Goal: Transaction & Acquisition: Purchase product/service

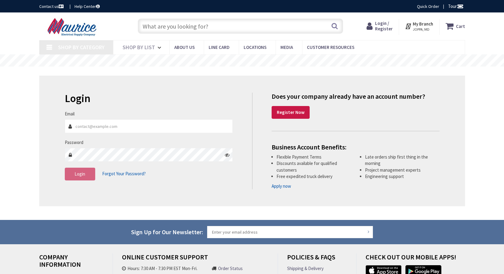
click at [141, 125] on input "Email" at bounding box center [149, 126] width 168 height 14
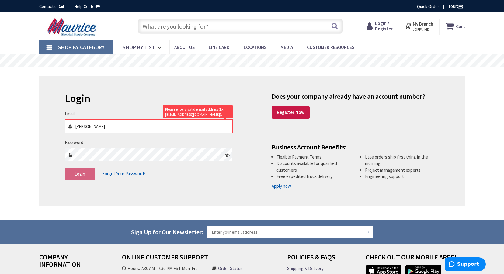
type input "[EMAIL_ADDRESS][DOMAIN_NAME]"
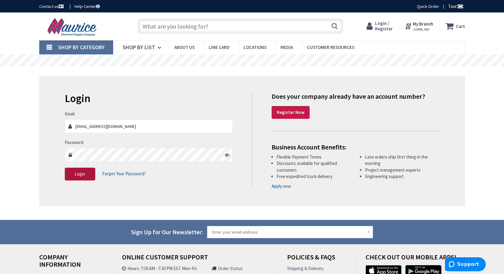
click at [79, 178] on button "Login" at bounding box center [80, 174] width 30 height 13
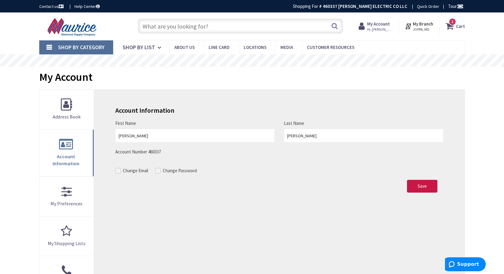
click at [187, 22] on input "text" at bounding box center [240, 26] width 205 height 15
paste input "MILB 121236-GSC3R-NK-NP 12X12X36"
type input "MILB 121236-GSC3R-NK-NP 12X12X36"
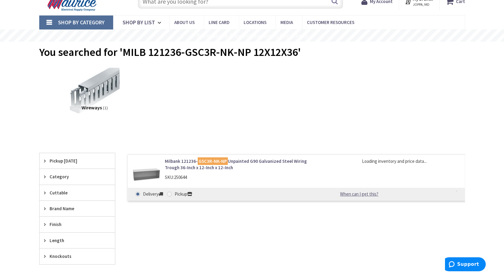
scroll to position [30, 0]
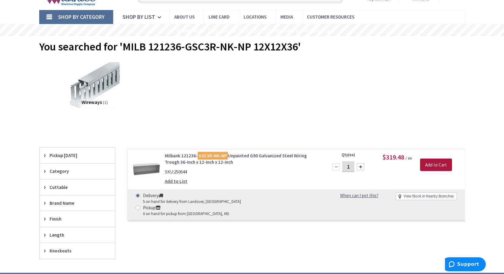
click at [441, 164] on input "Add to Cart" at bounding box center [436, 165] width 32 height 13
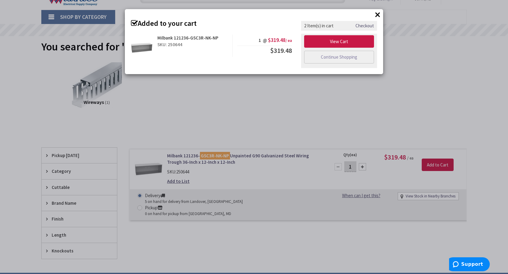
click at [379, 14] on button "×" at bounding box center [377, 14] width 9 height 9
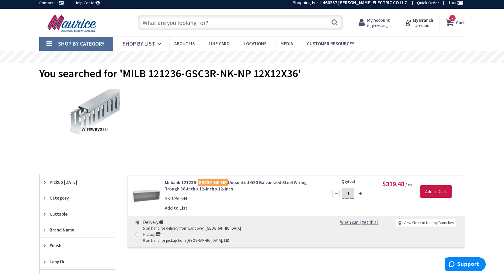
scroll to position [0, 0]
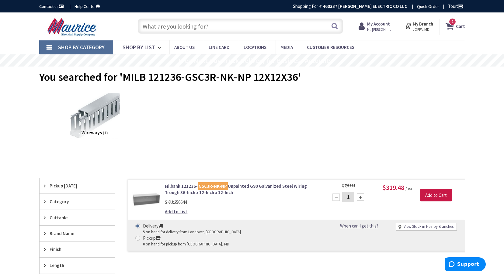
click at [227, 31] on input "text" at bounding box center [240, 26] width 205 height 15
paste input "CH BR2100 100A 2P PLUG-IN 120/240V"
type input "CH BR2100 100A 2P PLUG-IN 120/240V"
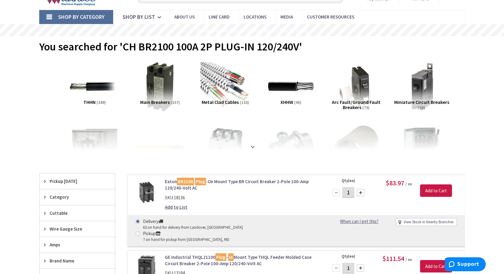
scroll to position [61, 0]
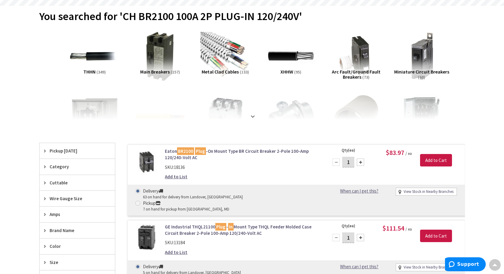
click at [361, 163] on div at bounding box center [360, 162] width 7 height 7
type input "2"
click at [428, 158] on input "Add to Cart" at bounding box center [436, 160] width 32 height 13
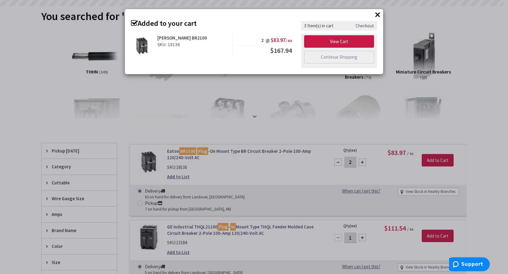
click at [378, 12] on button "×" at bounding box center [377, 14] width 9 height 9
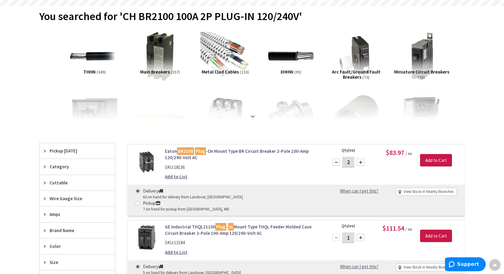
scroll to position [0, 0]
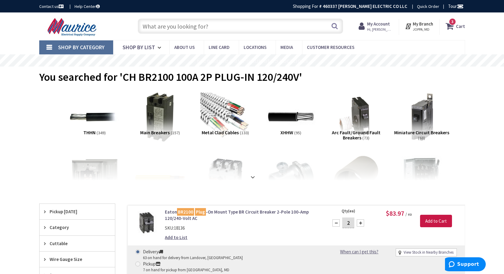
click at [180, 29] on input "text" at bounding box center [240, 26] width 205 height 15
paste input "CH BR2L125RP 1 PH/BR LOADCENTER"
type input "CH BR2L125RP 1 PH/BR LOADCENTER"
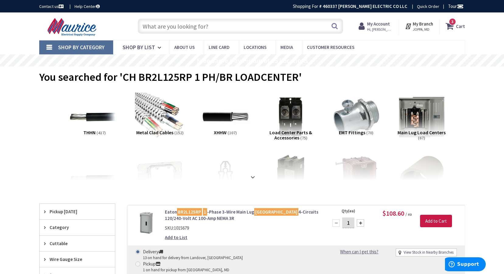
click at [457, 22] on strong "Cart" at bounding box center [460, 26] width 9 height 11
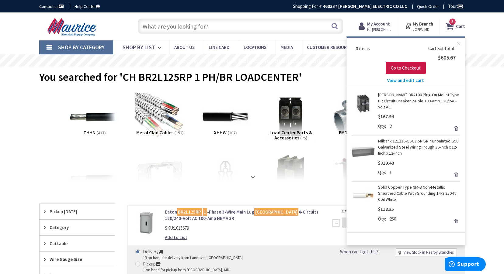
click at [408, 82] on span "View and edit cart" at bounding box center [405, 81] width 37 height 6
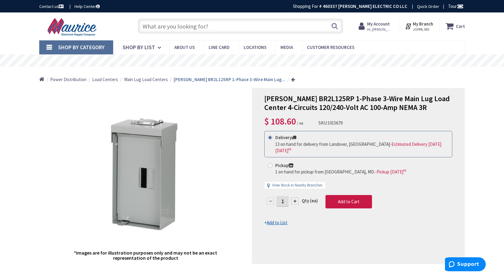
click at [295, 202] on div at bounding box center [294, 201] width 7 height 7
type input "2"
click at [349, 202] on div at bounding box center [358, 175] width 212 height 175
click at [344, 202] on span "Add to Cart" at bounding box center [349, 202] width 22 height 6
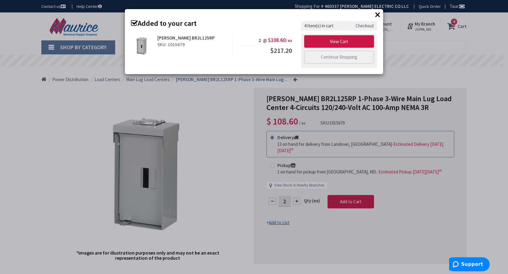
click at [375, 18] on button "×" at bounding box center [377, 14] width 9 height 9
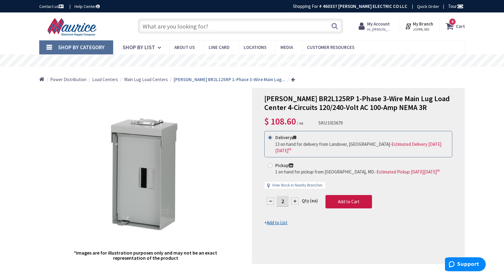
click at [276, 24] on input "text" at bounding box center [240, 26] width 205 height 15
paste input "WAL SEU 4/0-4/0-2/0 ALUM 500' REEL"
type input "WAL SEU 4/0-4/0-2/0 ALUM 500' REEL"
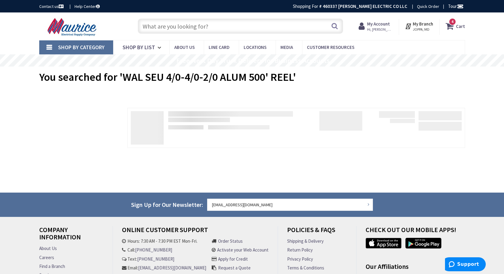
click at [204, 21] on input "text" at bounding box center [240, 26] width 205 height 15
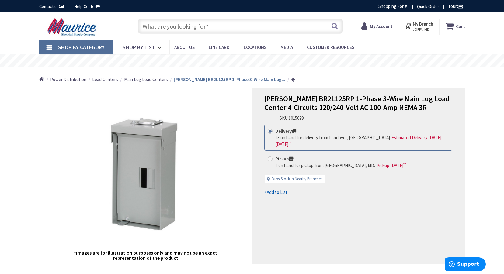
click at [205, 25] on input "text" at bounding box center [240, 26] width 205 height 15
paste input "WAL SEU 4/0-4/0-2/0 ALUM 500' REEL"
type input "WAL SEU 4/0-4/0-2/0 ALUM 500' REEL"
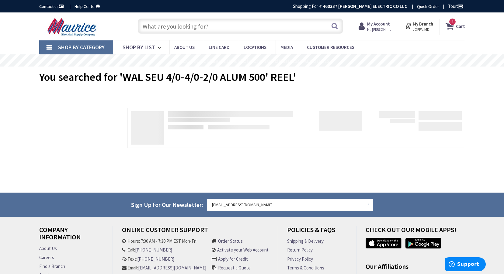
click at [200, 32] on input "text" at bounding box center [240, 26] width 205 height 15
paste input "WAL SEU 4/0-4/0-2/0 ALUM 500' REEL"
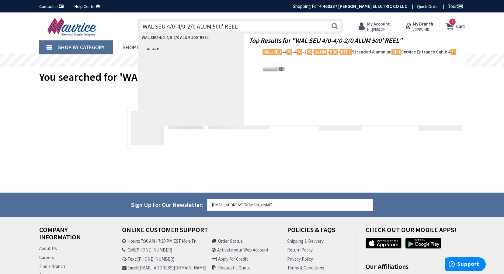
drag, startPoint x: 167, startPoint y: 29, endPoint x: 127, endPoint y: 28, distance: 40.1
click at [127, 28] on div "Toggle Nav WAL SEU 4/0-4/0-2/0 ALUM 500' REEL WAL SEU 4/0-4/0-2/0 ALUM 500' REE…" at bounding box center [252, 26] width 435 height 20
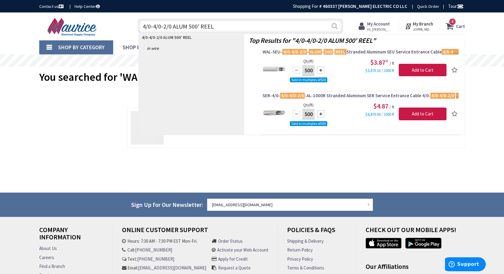
type input "4/0-4/0-2/0 ALUM 500' REEL"
click at [331, 26] on button "Search" at bounding box center [334, 26] width 8 height 14
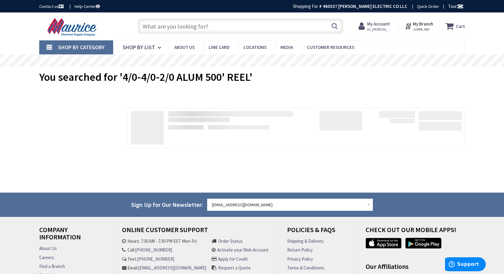
click at [459, 26] on strong "Cart" at bounding box center [460, 26] width 9 height 11
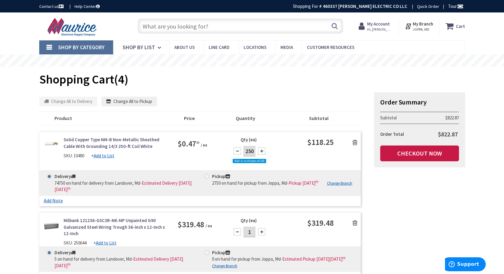
click at [174, 26] on input "text" at bounding box center [240, 26] width 205 height 15
paste input "WAL SEU 4/0-4/0-2/0 ALUM 500' REEL"
type input "WAL SEU 4/0-4/0-2/0 ALUM 500' REEL"
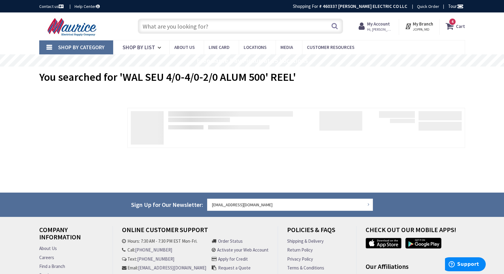
click at [220, 31] on input "text" at bounding box center [240, 26] width 205 height 15
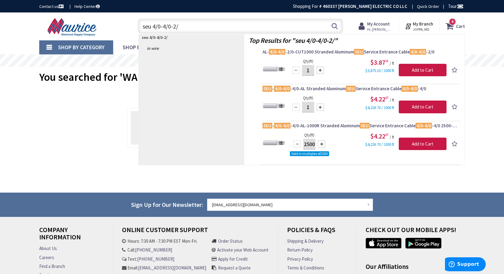
type input "seu 4/0-4/0-2/0"
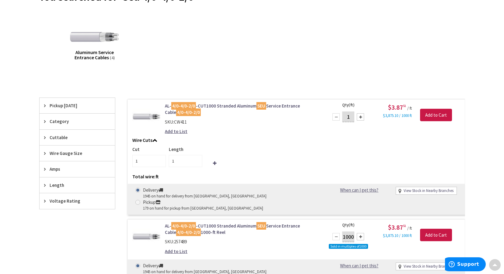
scroll to position [91, 0]
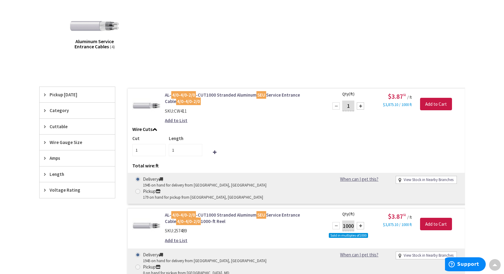
click at [229, 93] on link "AL- 4/0-4/0-2/0 -CUT1000 Stranded Aluminum SEU Service Entrance Cable 4/0-4/0-2…" at bounding box center [242, 98] width 155 height 13
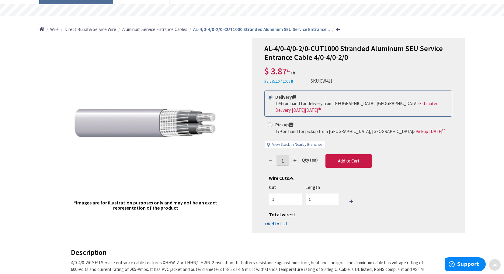
scroll to position [61, 0]
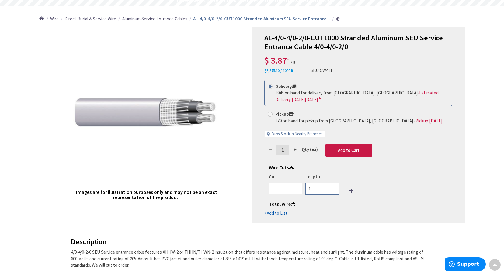
drag, startPoint x: 318, startPoint y: 189, endPoint x: 284, endPoint y: 190, distance: 34.1
click at [284, 190] on div "Cut 1 Length 1" at bounding box center [358, 184] width 179 height 21
type input "60"
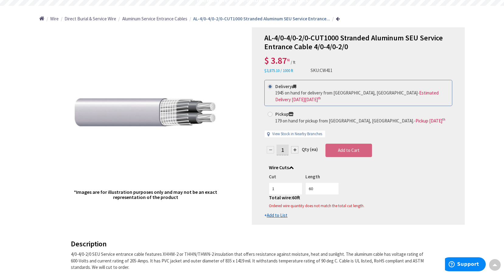
click at [407, 196] on div "Cut 1 Length 60 Total wire: 60 ft Ordered wire quantity does not match the tota…" at bounding box center [358, 187] width 179 height 27
click at [282, 150] on input "1" at bounding box center [282, 150] width 12 height 11
drag, startPoint x: 285, startPoint y: 152, endPoint x: 192, endPoint y: 151, distance: 92.4
click at [198, 151] on div "*Images are for illustration purposes only and may not be an exact representati…" at bounding box center [252, 126] width 426 height 198
type input "60"
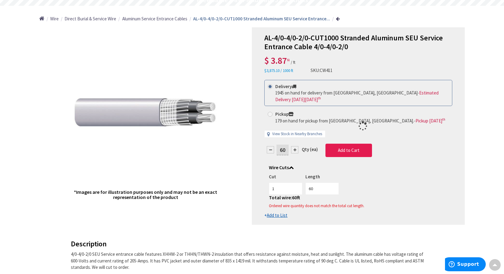
click at [358, 151] on form "This product is Discontinued Delivery 1945 on hand for delivery from Landover, …" at bounding box center [358, 149] width 188 height 139
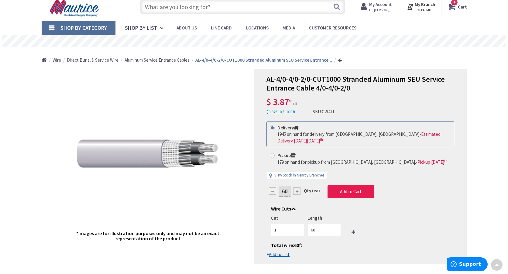
scroll to position [0, 0]
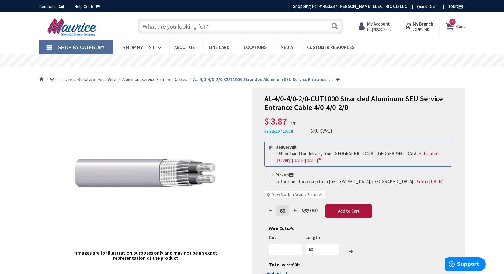
click at [346, 216] on button "Add to Cart" at bounding box center [348, 211] width 47 height 13
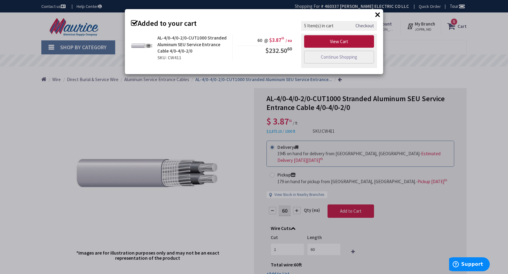
click at [329, 42] on link "View Cart" at bounding box center [339, 41] width 70 height 13
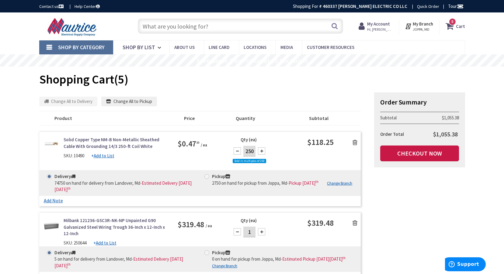
click at [354, 142] on icon at bounding box center [354, 143] width 5 height 6
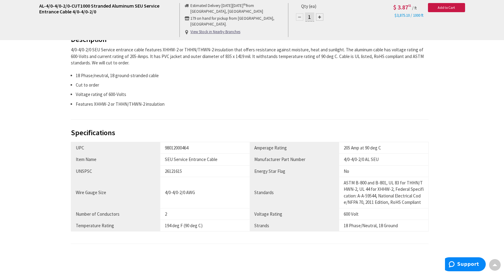
scroll to position [274, 0]
